Goal: Navigation & Orientation: Find specific page/section

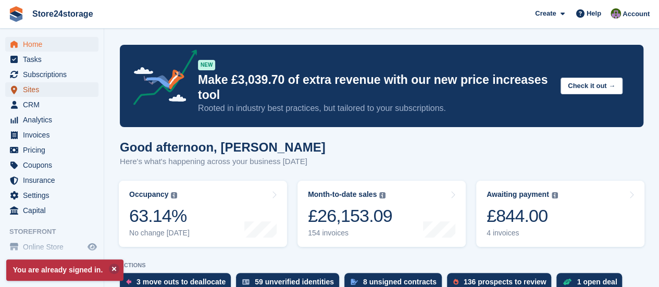
click at [43, 92] on span "Sites" at bounding box center [54, 89] width 62 height 15
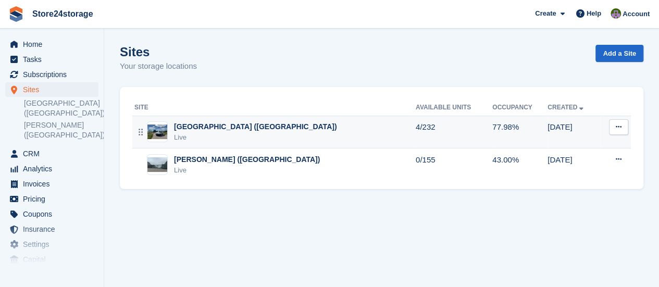
click at [268, 135] on div "[GEOGRAPHIC_DATA] ([GEOGRAPHIC_DATA]) Live" at bounding box center [274, 131] width 281 height 21
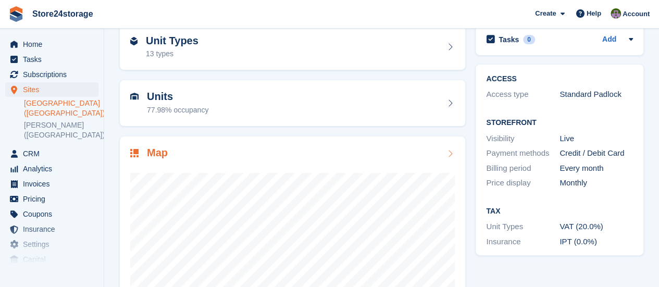
scroll to position [104, 0]
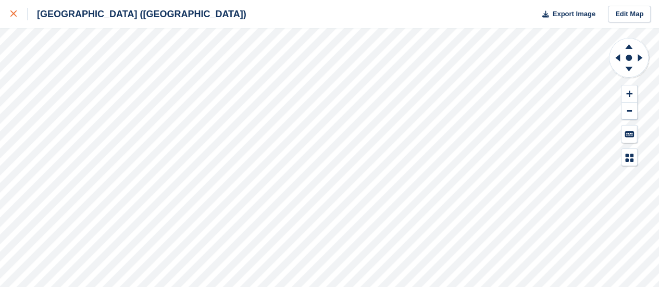
click at [13, 16] on icon at bounding box center [13, 13] width 6 height 6
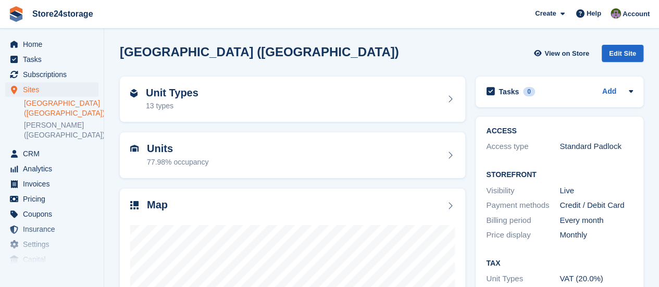
click at [65, 107] on link "Manston Airport (Kent)" at bounding box center [61, 108] width 74 height 20
click at [47, 124] on link "[PERSON_NAME] ([GEOGRAPHIC_DATA])" at bounding box center [61, 130] width 74 height 20
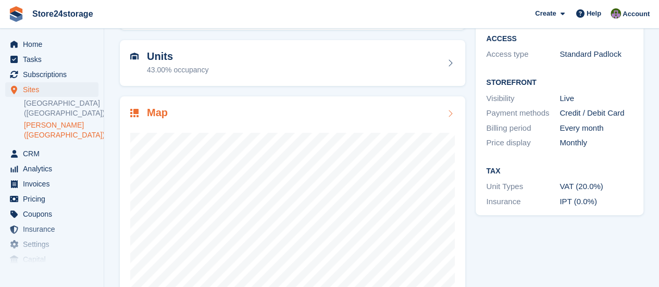
scroll to position [156, 0]
